Goal: Task Accomplishment & Management: Manage account settings

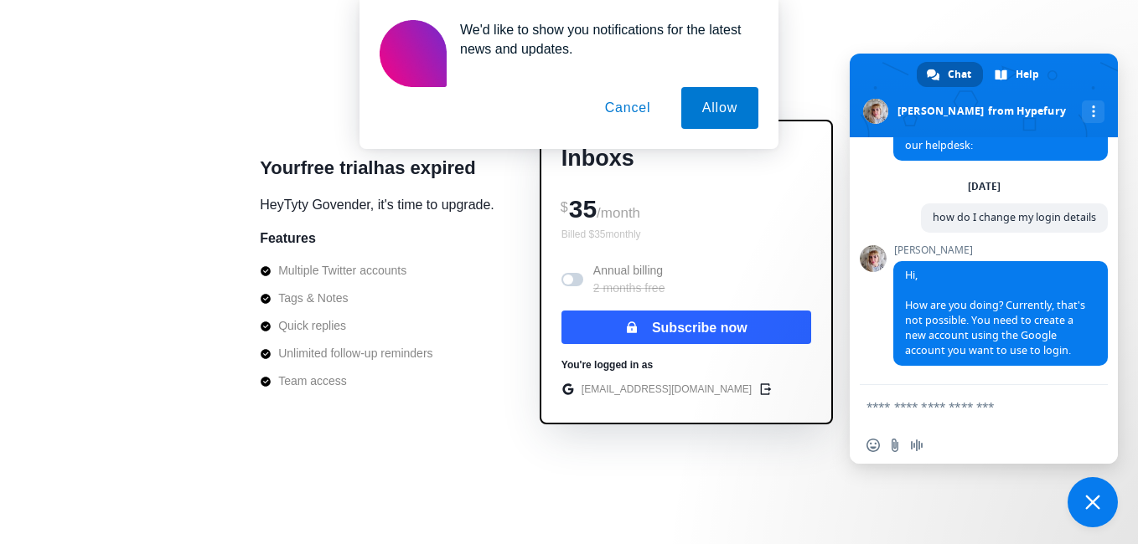
click at [632, 111] on button "Cancel" at bounding box center [628, 108] width 88 height 42
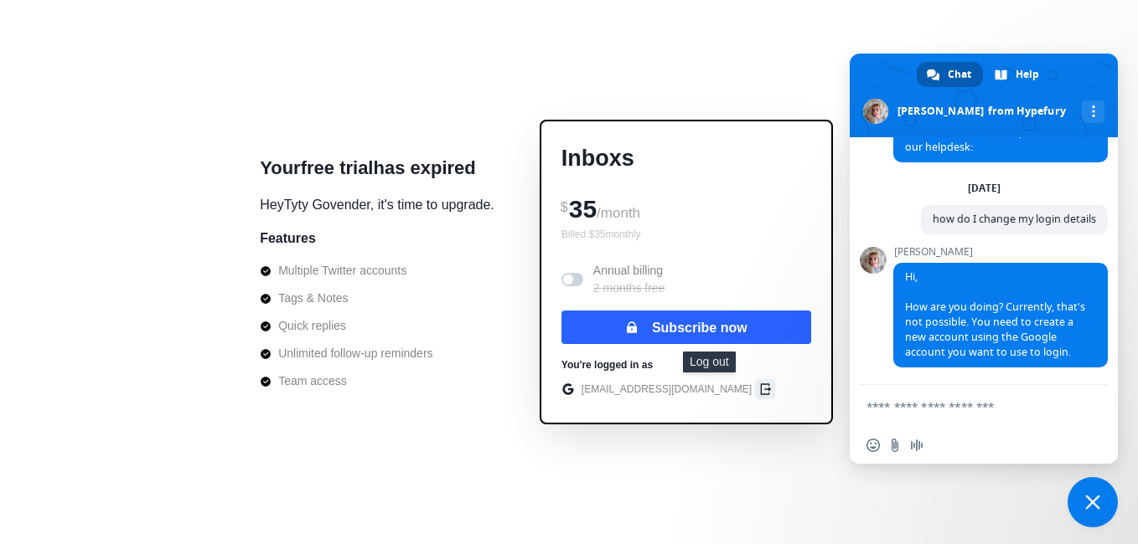
click at [758, 390] on icon "edit" at bounding box center [764, 389] width 13 height 13
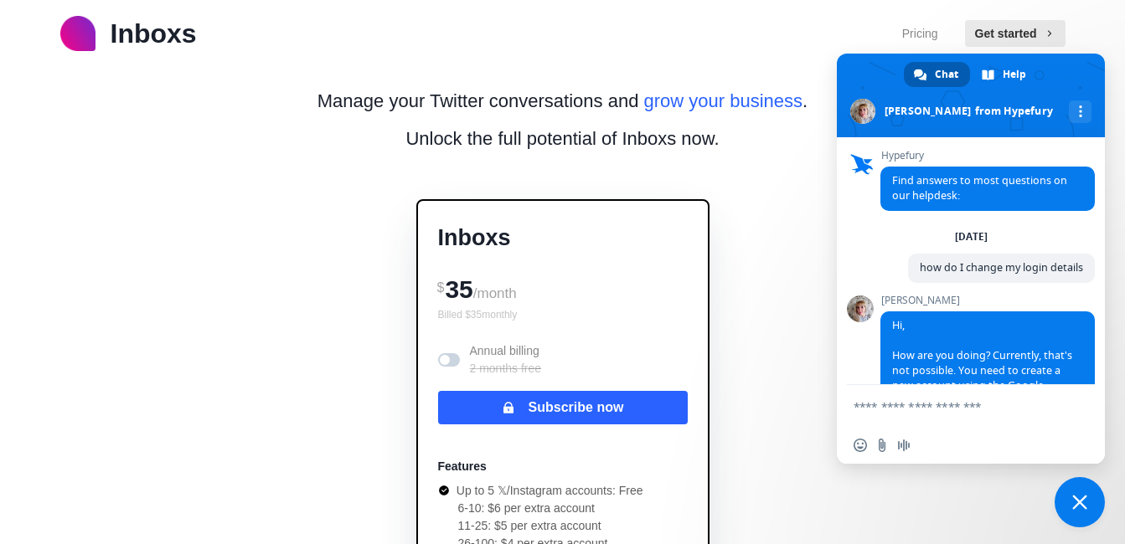
scroll to position [49, 0]
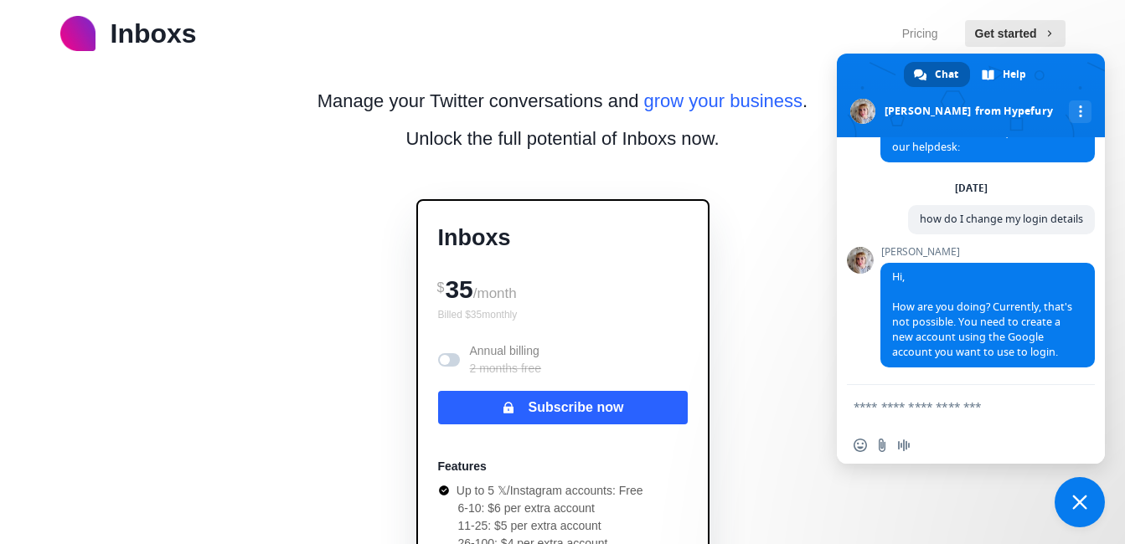
click at [948, 405] on textarea "Compose your message..." at bounding box center [953, 407] width 198 height 15
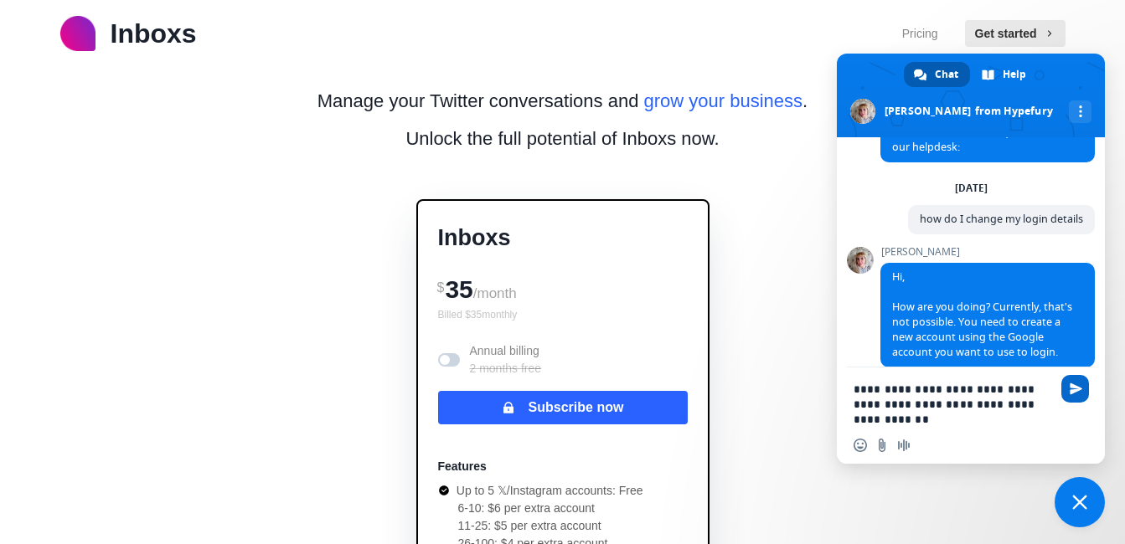
type textarea "**********"
click at [1071, 390] on span "Send" at bounding box center [1076, 389] width 13 height 13
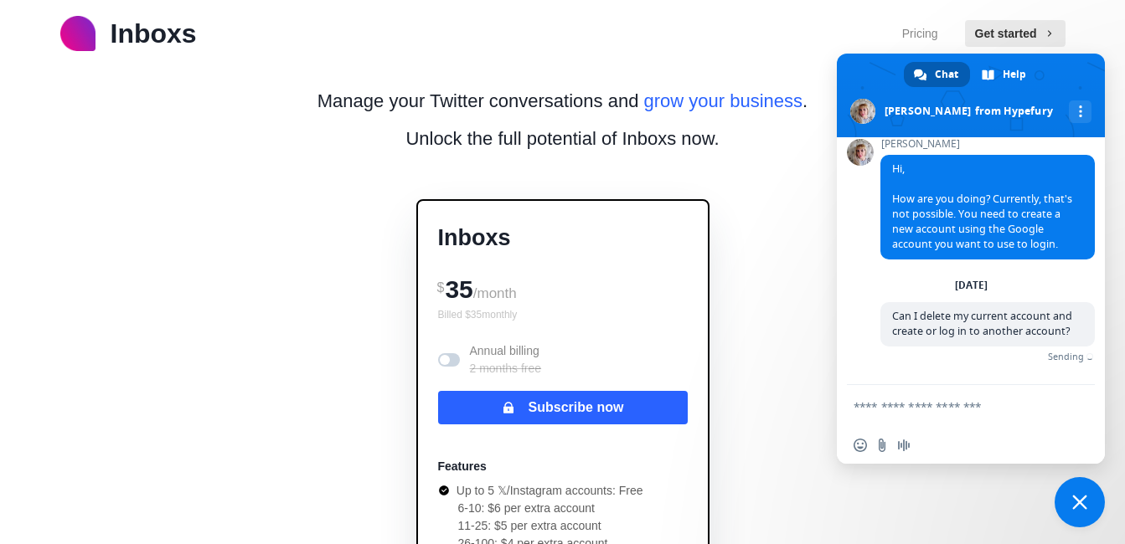
scroll to position [152, 0]
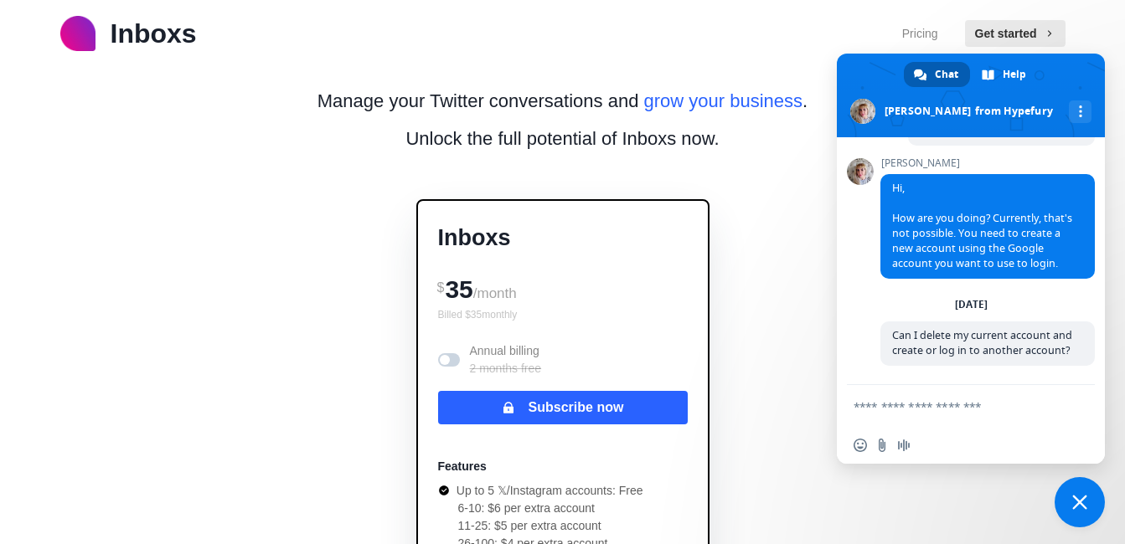
click at [978, 405] on textarea "Compose your message..." at bounding box center [953, 407] width 198 height 15
click at [890, 399] on form "**********" at bounding box center [953, 407] width 198 height 45
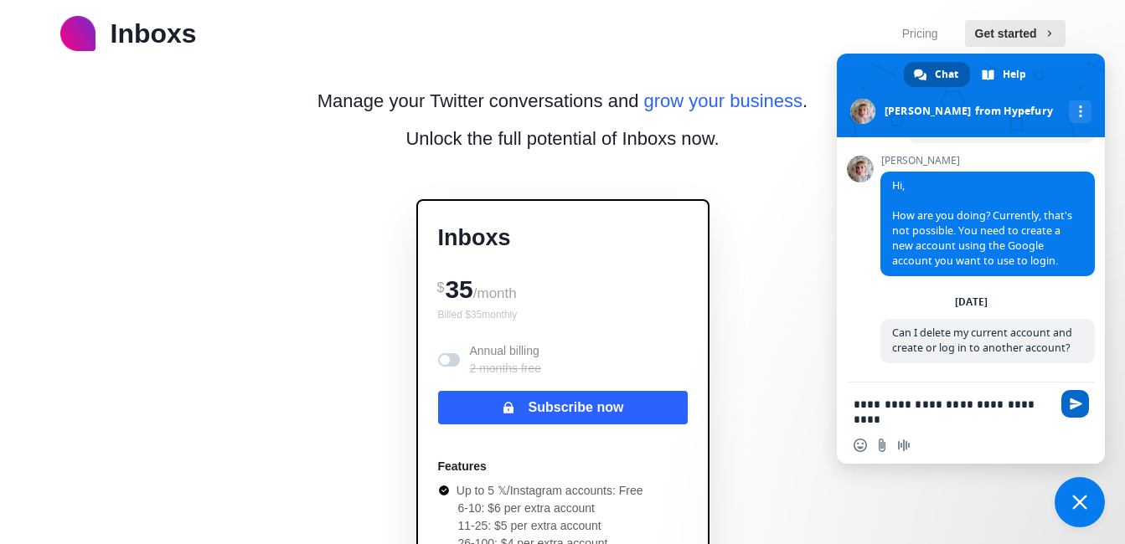
type textarea "**********"
click at [1070, 403] on span "Send" at bounding box center [1076, 404] width 13 height 13
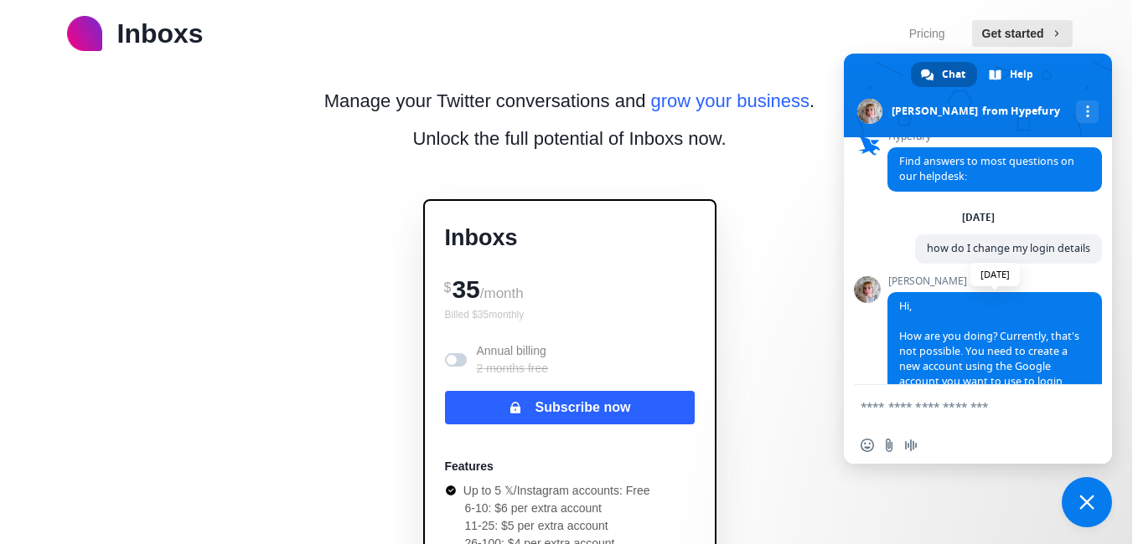
scroll to position [0, 0]
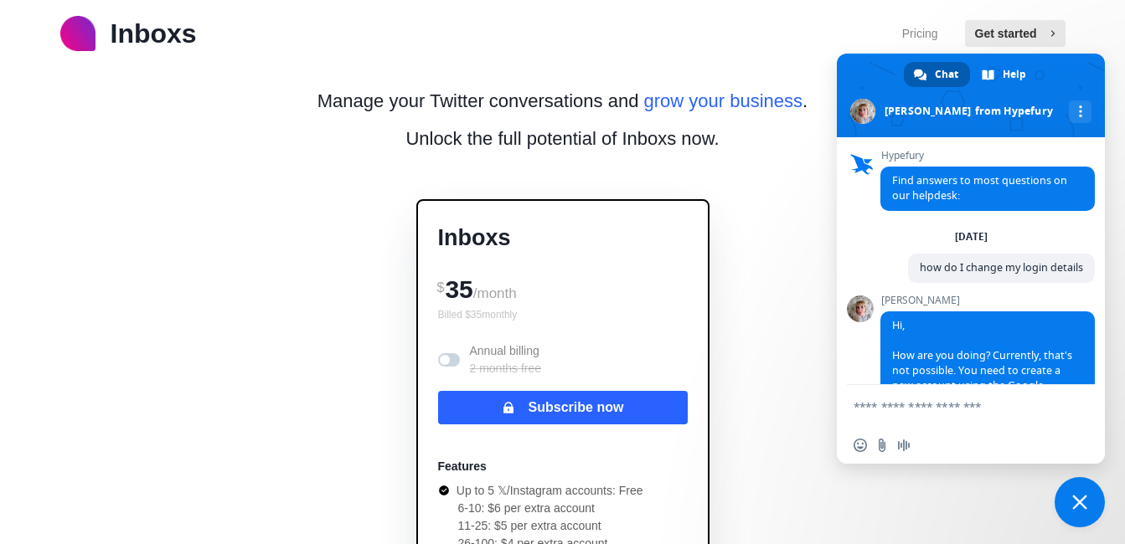
click at [1012, 30] on button "Get started" at bounding box center [1015, 33] width 101 height 27
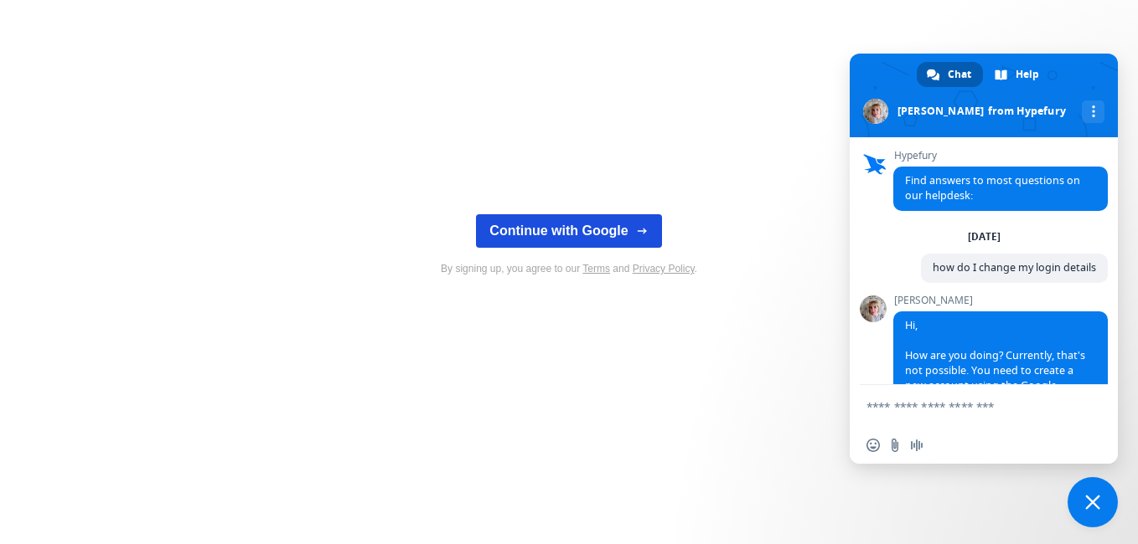
click at [648, 227] on button "Continue with Google" at bounding box center [568, 231] width 185 height 34
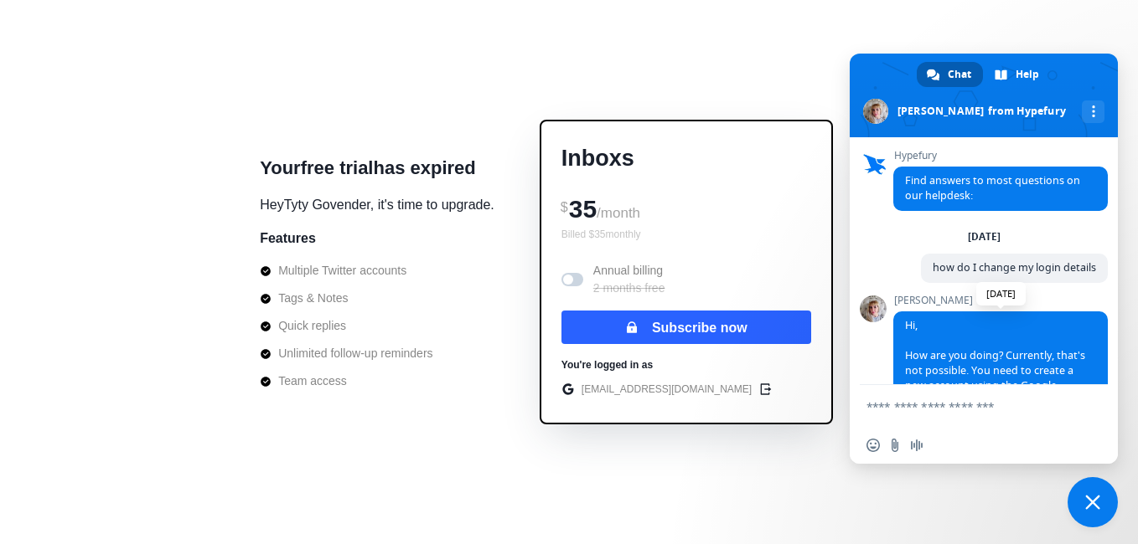
scroll to position [187, 0]
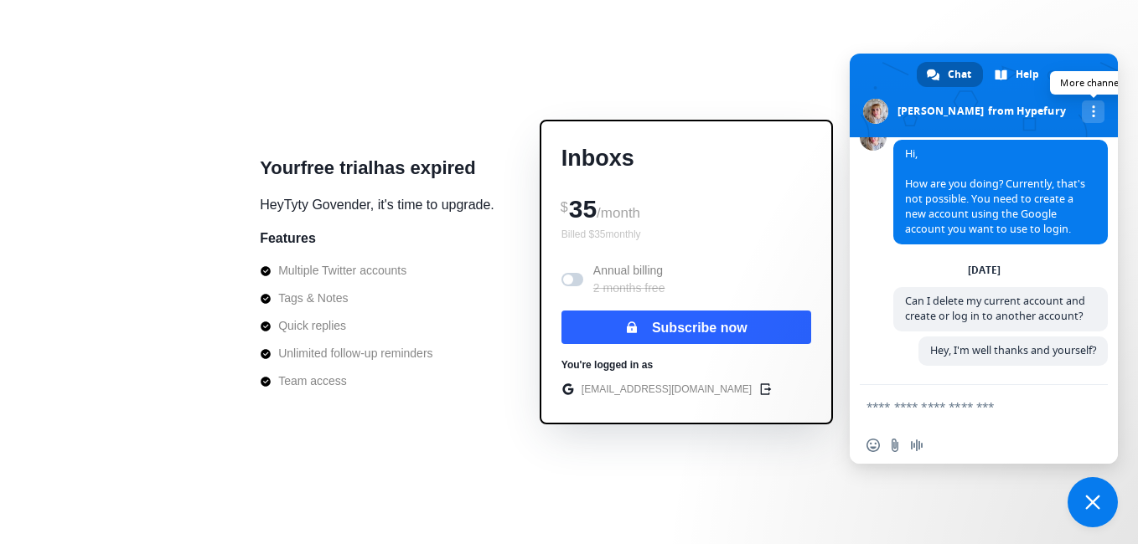
click at [1081, 113] on div "More channels" at bounding box center [1092, 112] width 23 height 23
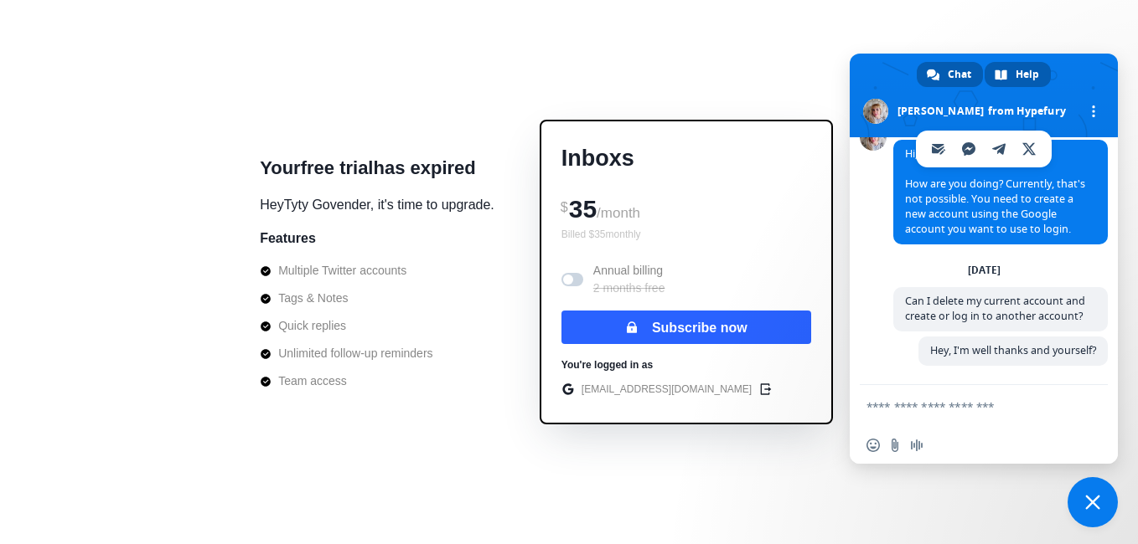
click at [1028, 80] on span "Help" at bounding box center [1026, 74] width 23 height 25
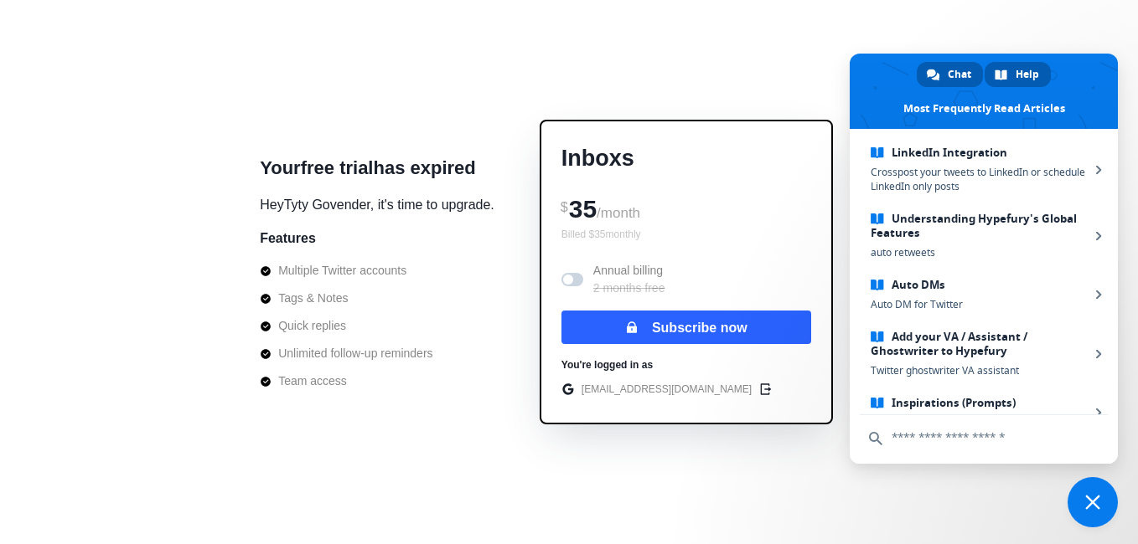
click at [932, 72] on span at bounding box center [932, 75] width 13 height 13
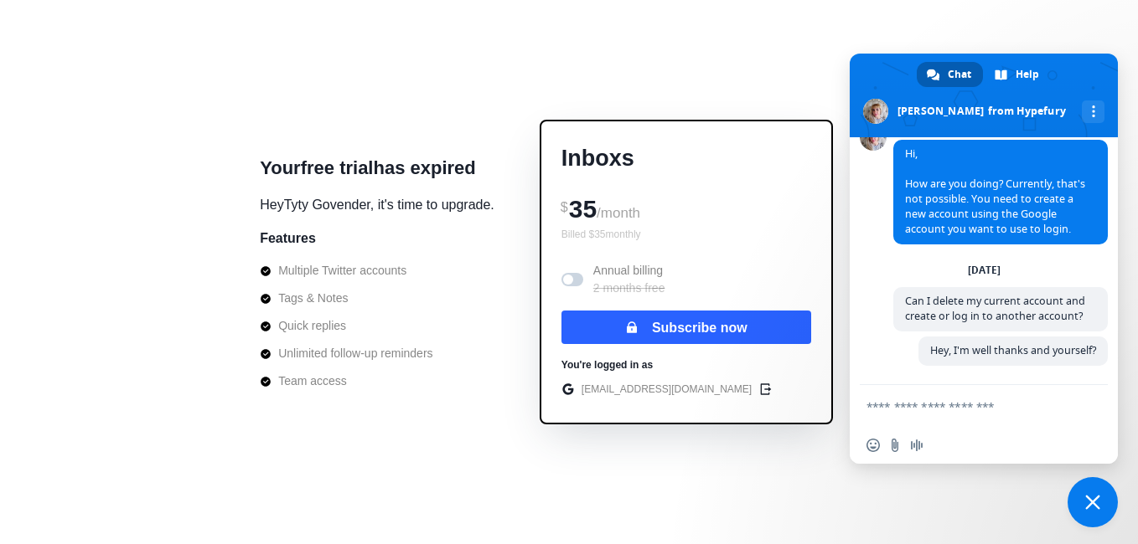
click at [1096, 498] on span "Close chat" at bounding box center [1092, 502] width 15 height 15
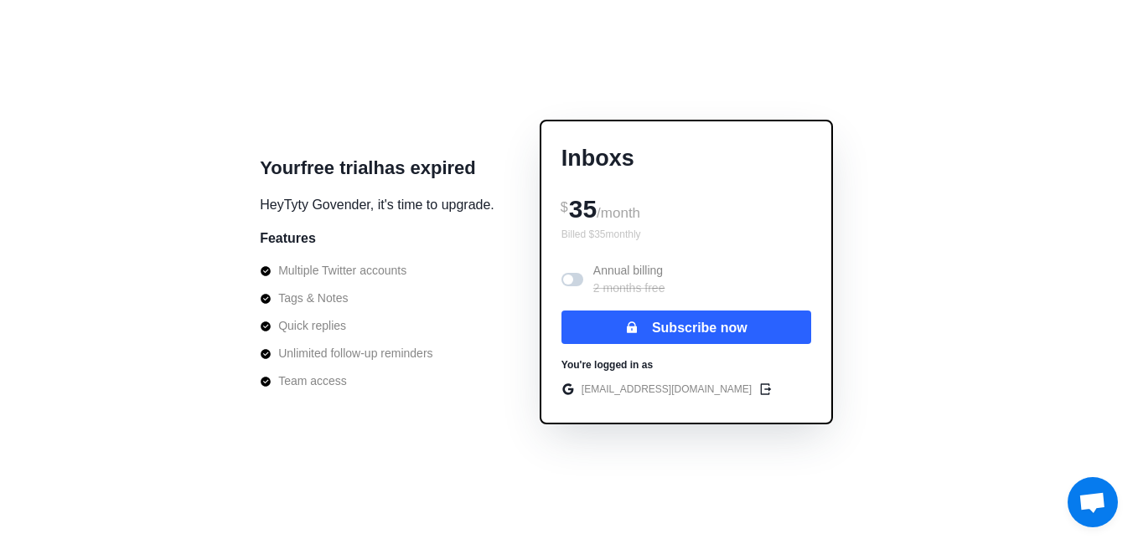
click at [1102, 496] on span "Open chat" at bounding box center [1092, 504] width 28 height 23
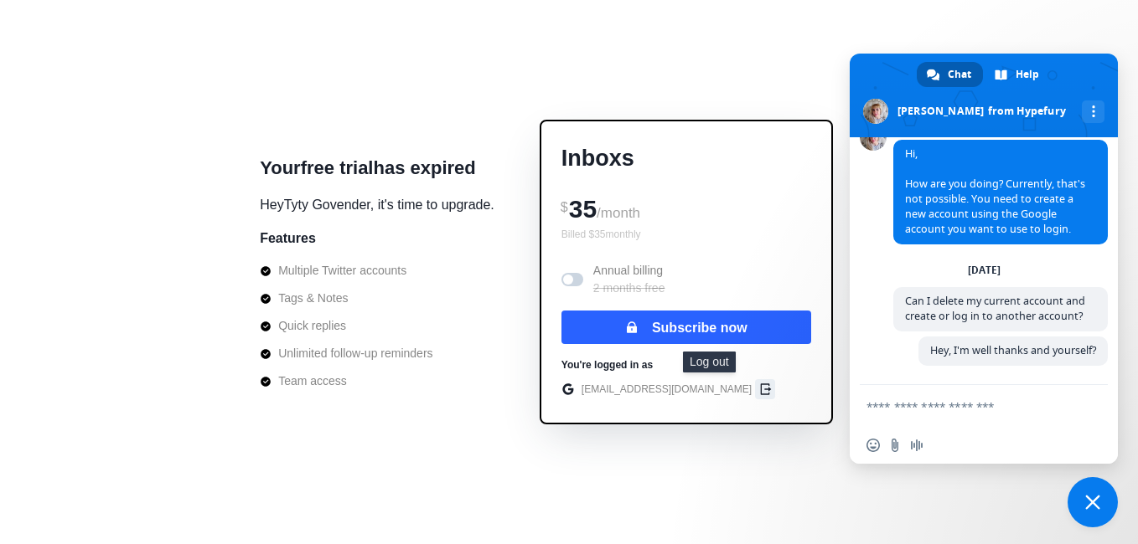
click at [758, 384] on icon "edit" at bounding box center [764, 389] width 13 height 13
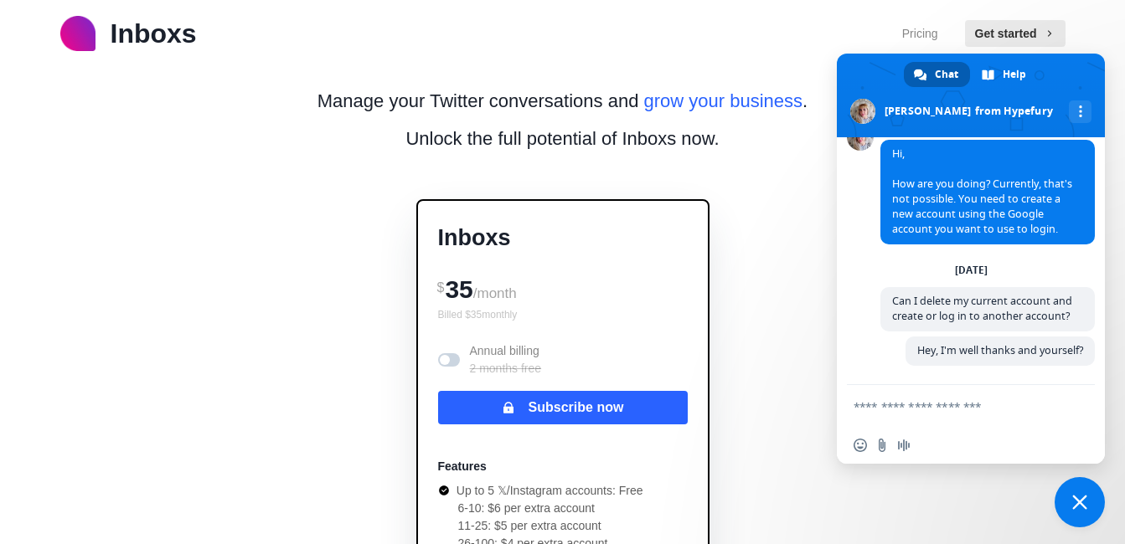
drag, startPoint x: 1097, startPoint y: 0, endPoint x: 737, endPoint y: 255, distance: 440.4
click at [737, 255] on div "Inboxs $ 35 /month Billed $ 35 monthly Annual billing 2 months free Subscribe n…" at bounding box center [563, 467] width 384 height 588
